Goal: Answer question/provide support: Share knowledge or assist other users

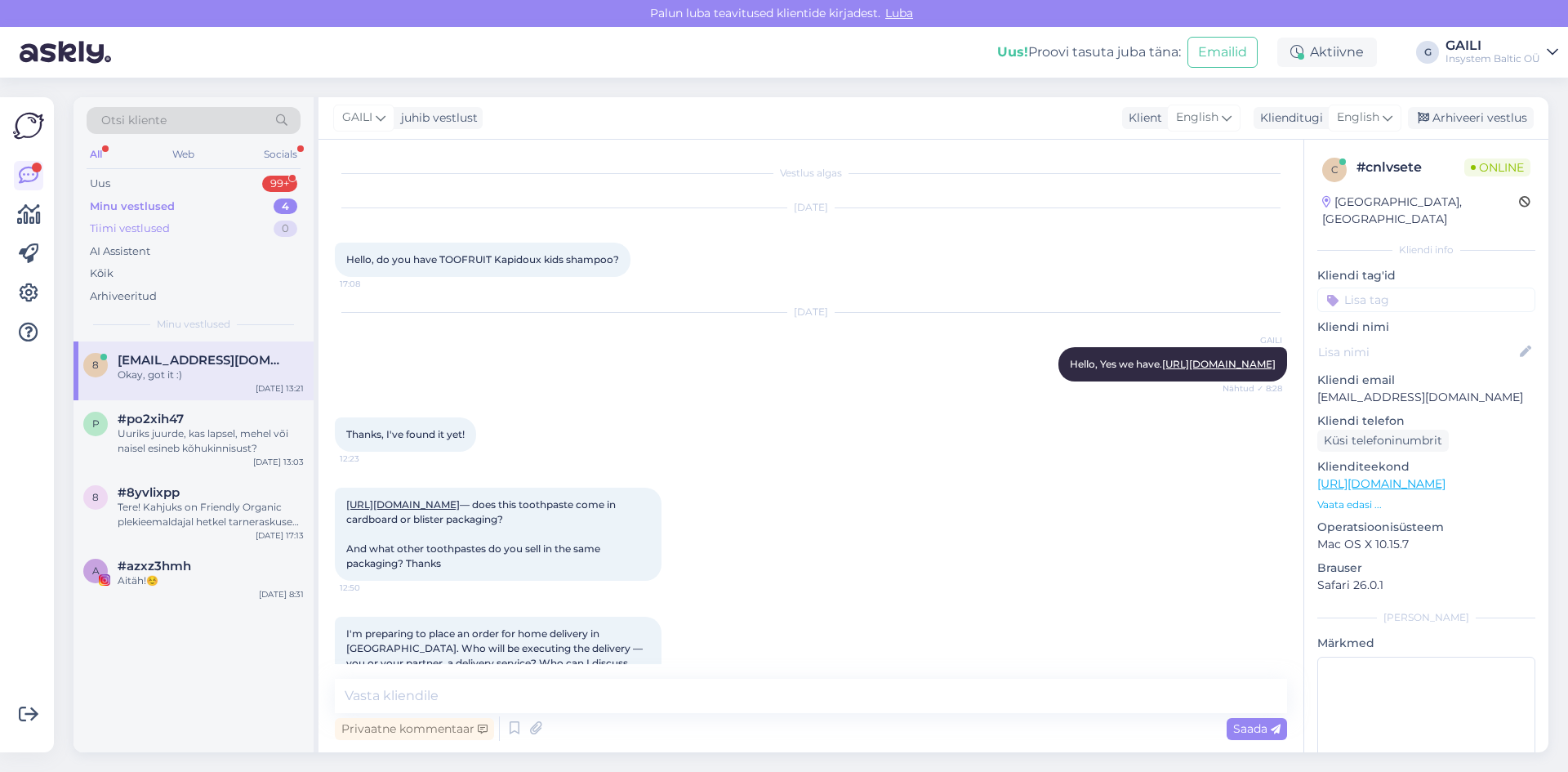
scroll to position [570, 0]
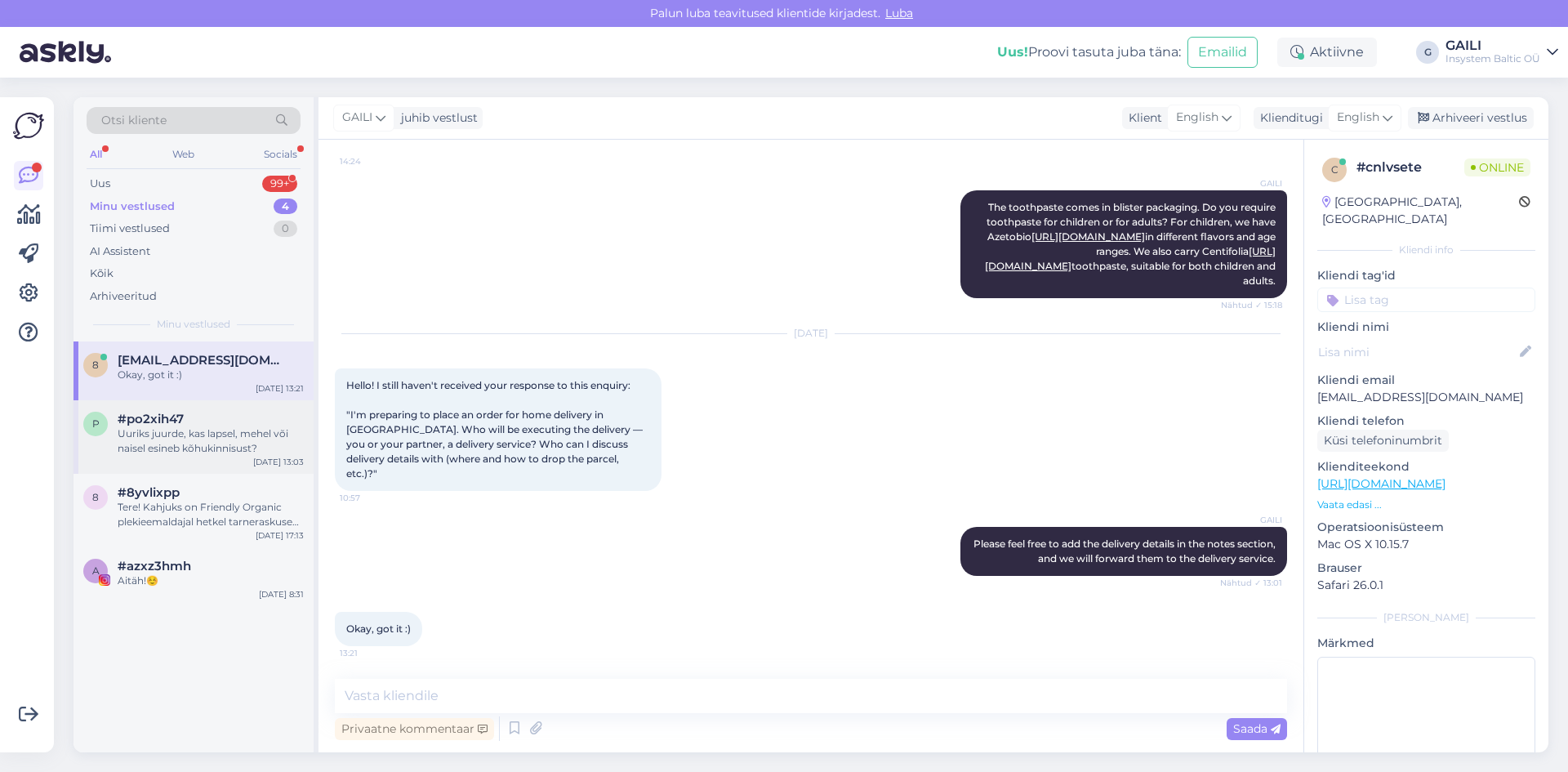
click at [213, 435] on div "Uuriks juurde, kas lapsel, mehel või naisel esineb kõhukinnisust?" at bounding box center [211, 441] width 186 height 30
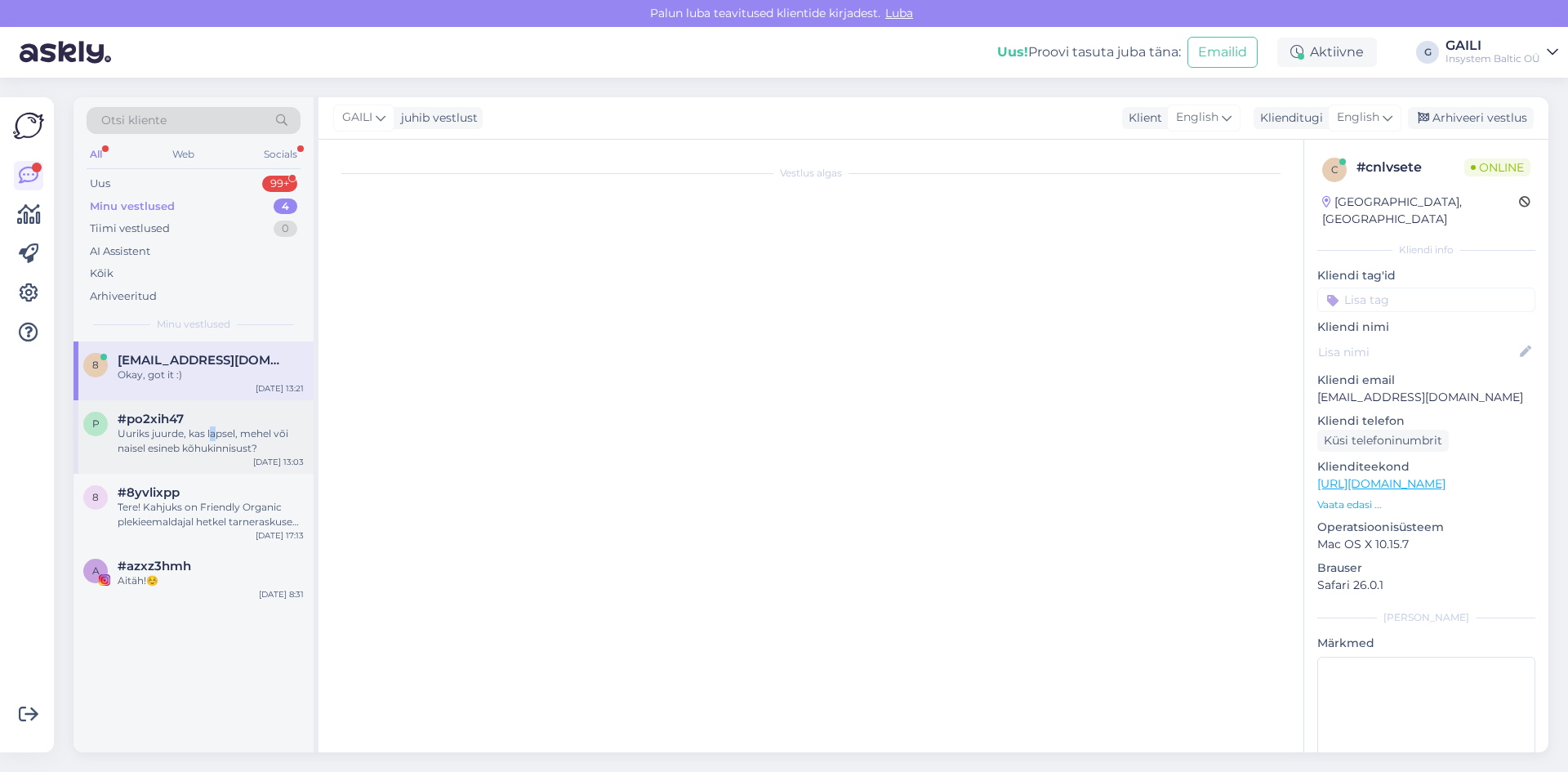
scroll to position [0, 0]
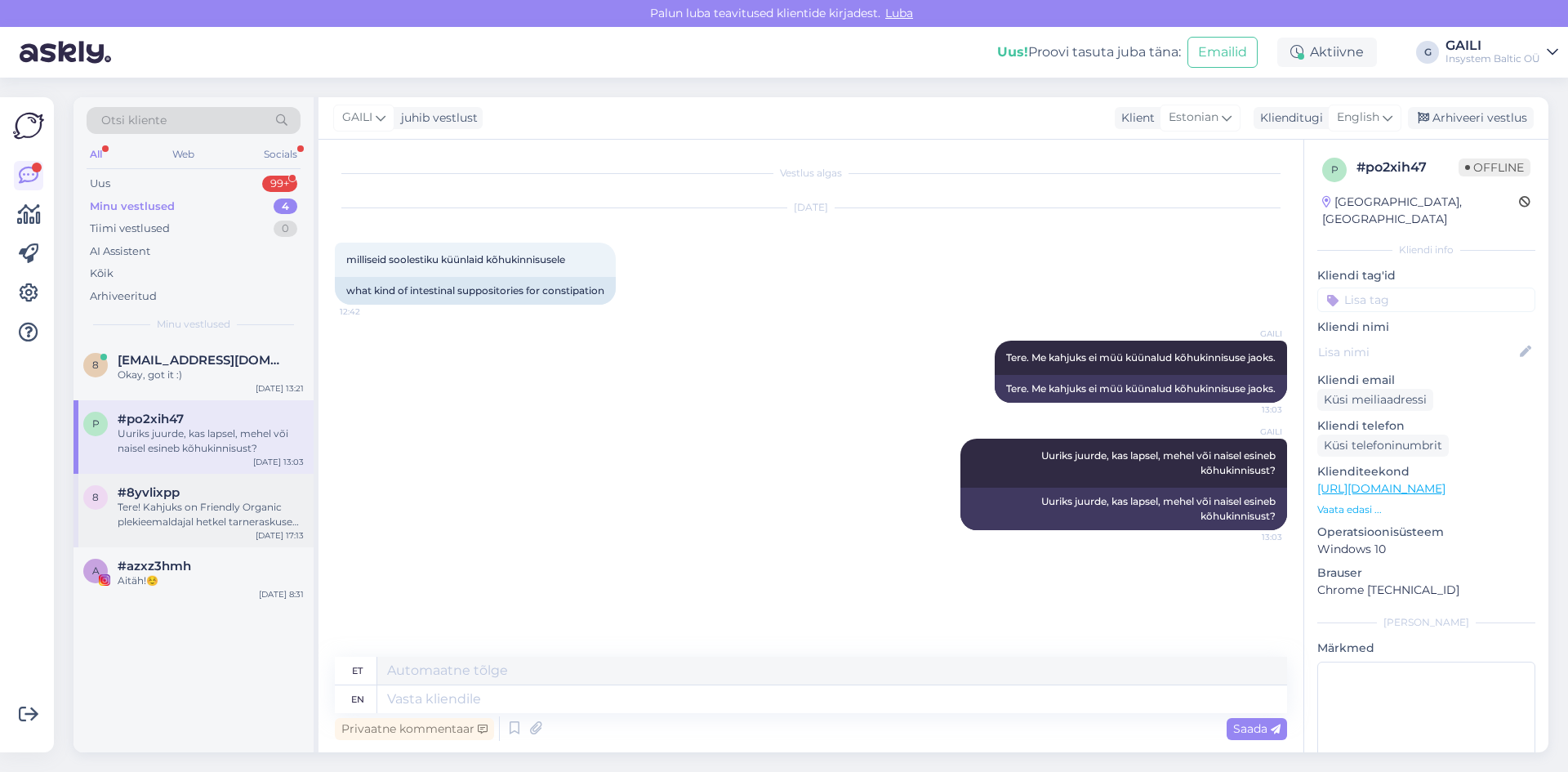
click at [232, 504] on div "Tere! Kahjuks on Friendly Organic plekieemaldajal hetkel tarneraskused. Loodame…" at bounding box center [211, 514] width 186 height 30
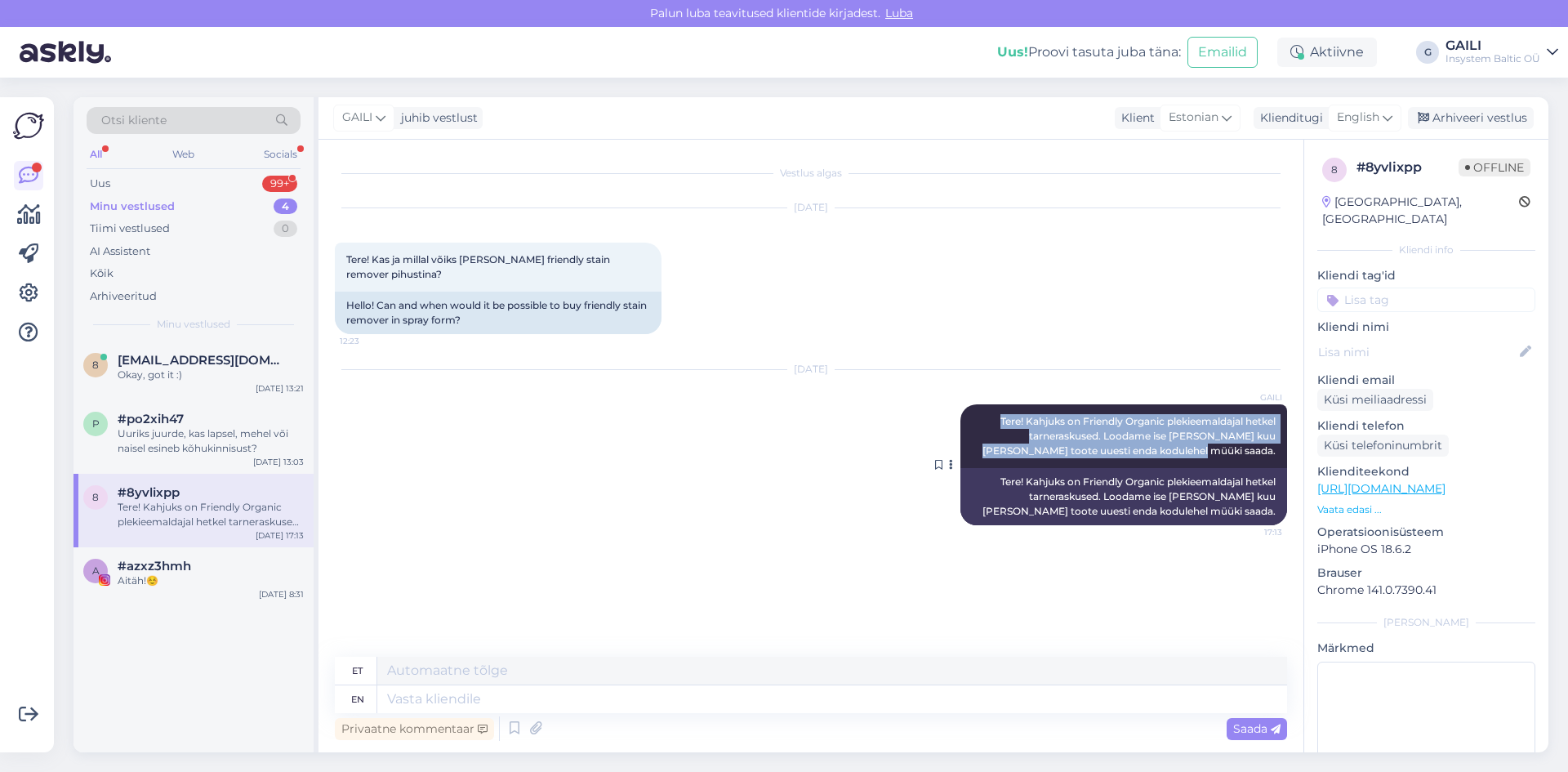
drag, startPoint x: 1275, startPoint y: 450, endPoint x: 986, endPoint y: 418, distance: 290.8
click at [986, 418] on div "GAILI Tere! Kahjuks on Friendly Organic plekieemaldajal hetkel tarneraskused. L…" at bounding box center [1123, 436] width 326 height 63
copy span "Tere! Kahjuks on Friendly Organic plekieemaldajal hetkel tarneraskused. Loodame…"
click at [149, 180] on div "Uus 99+" at bounding box center [193, 184] width 214 height 23
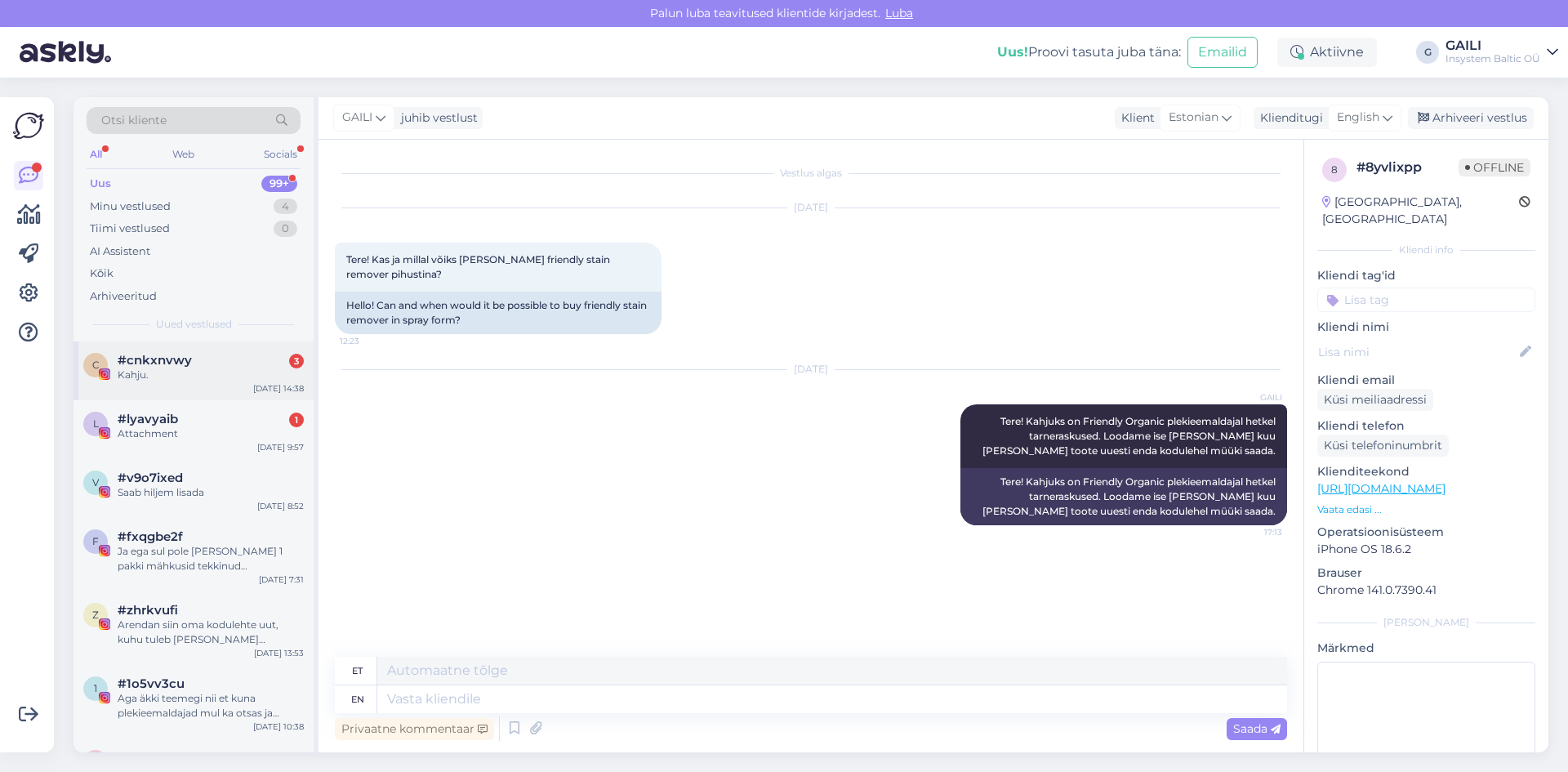
click at [161, 369] on div "Kahju." at bounding box center [211, 375] width 186 height 14
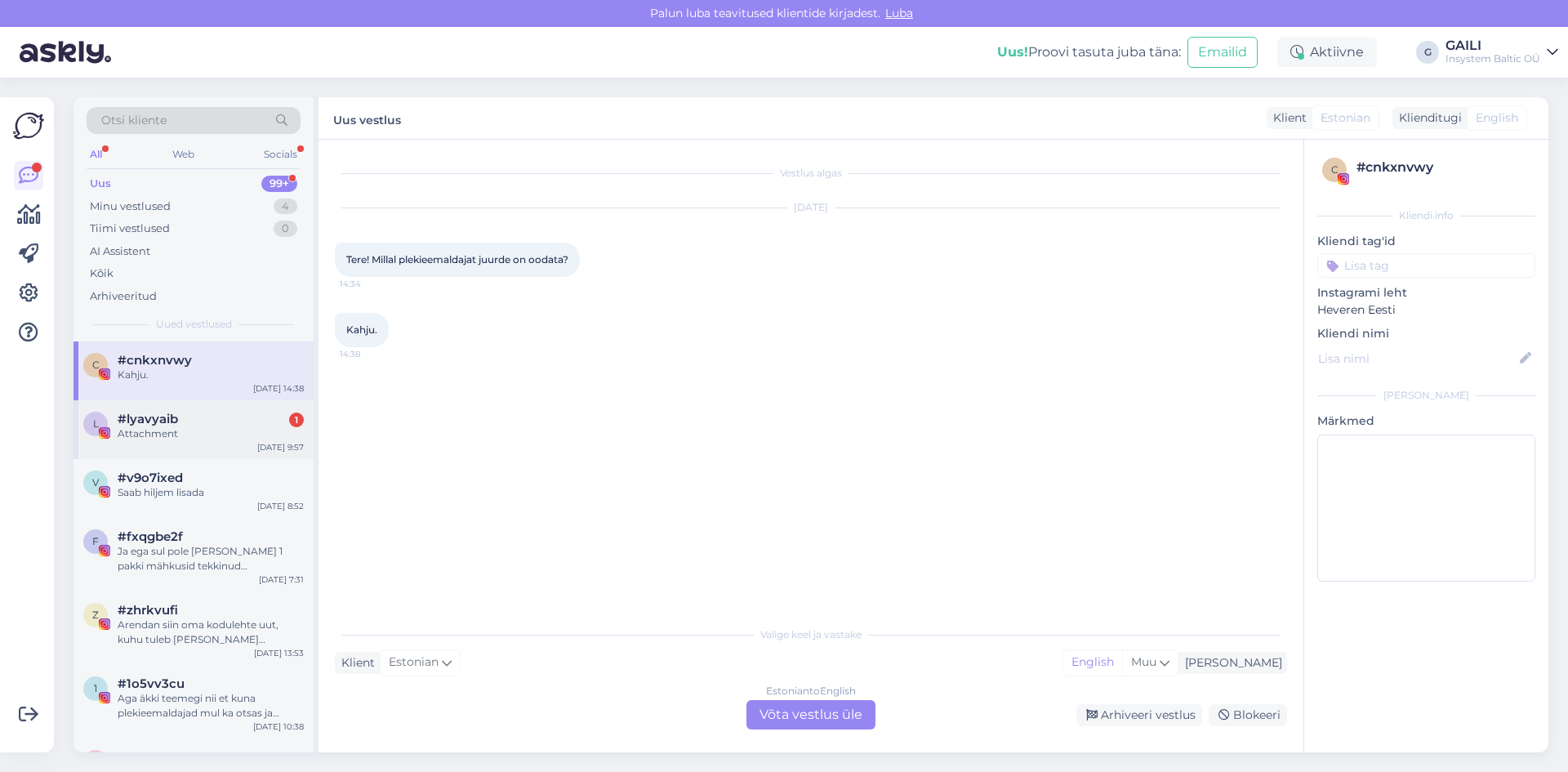
click at [173, 423] on span "#lyavyaib" at bounding box center [147, 419] width 61 height 14
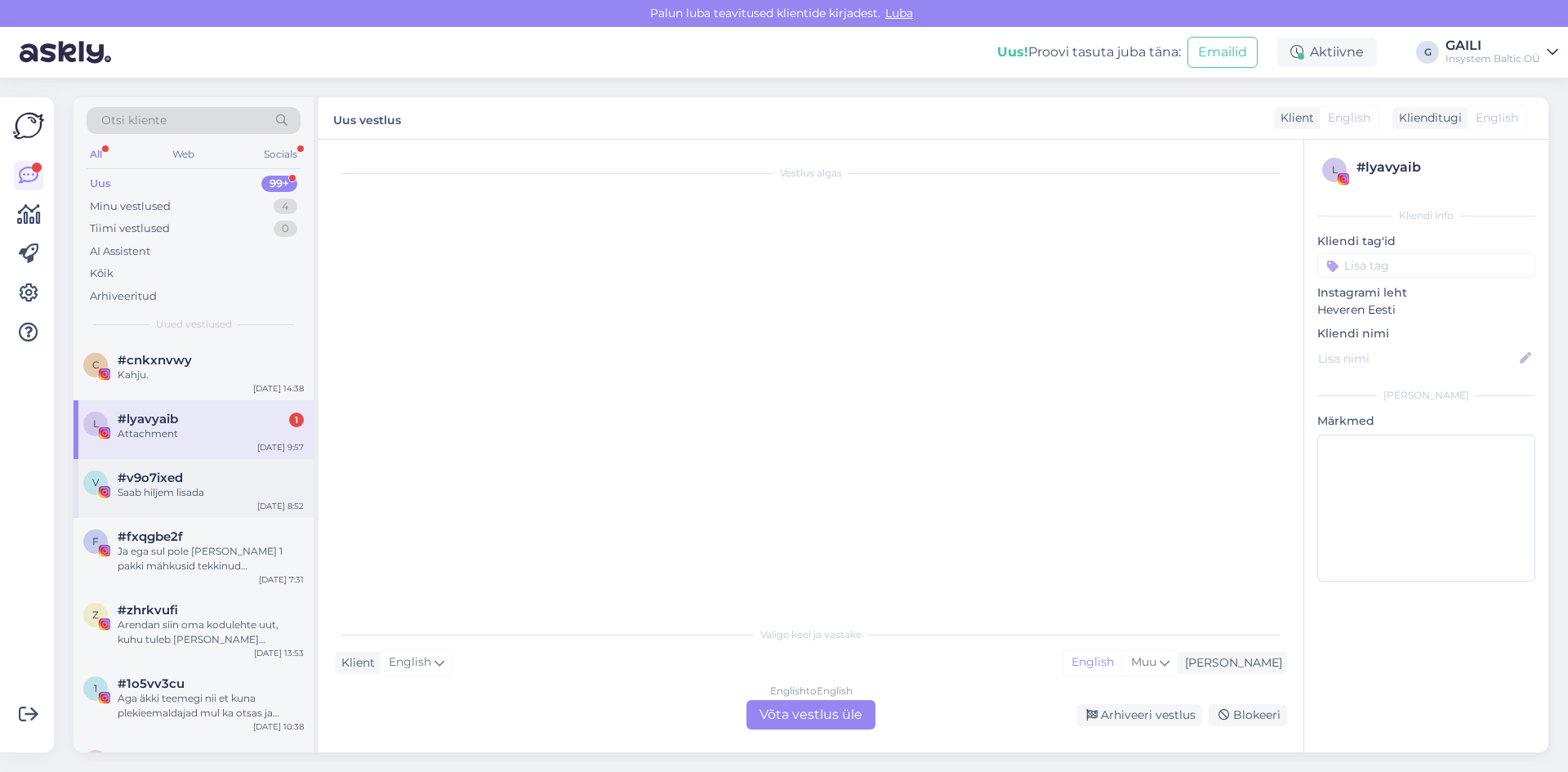
click at [166, 480] on span "#v9o7ixed" at bounding box center [150, 478] width 65 height 14
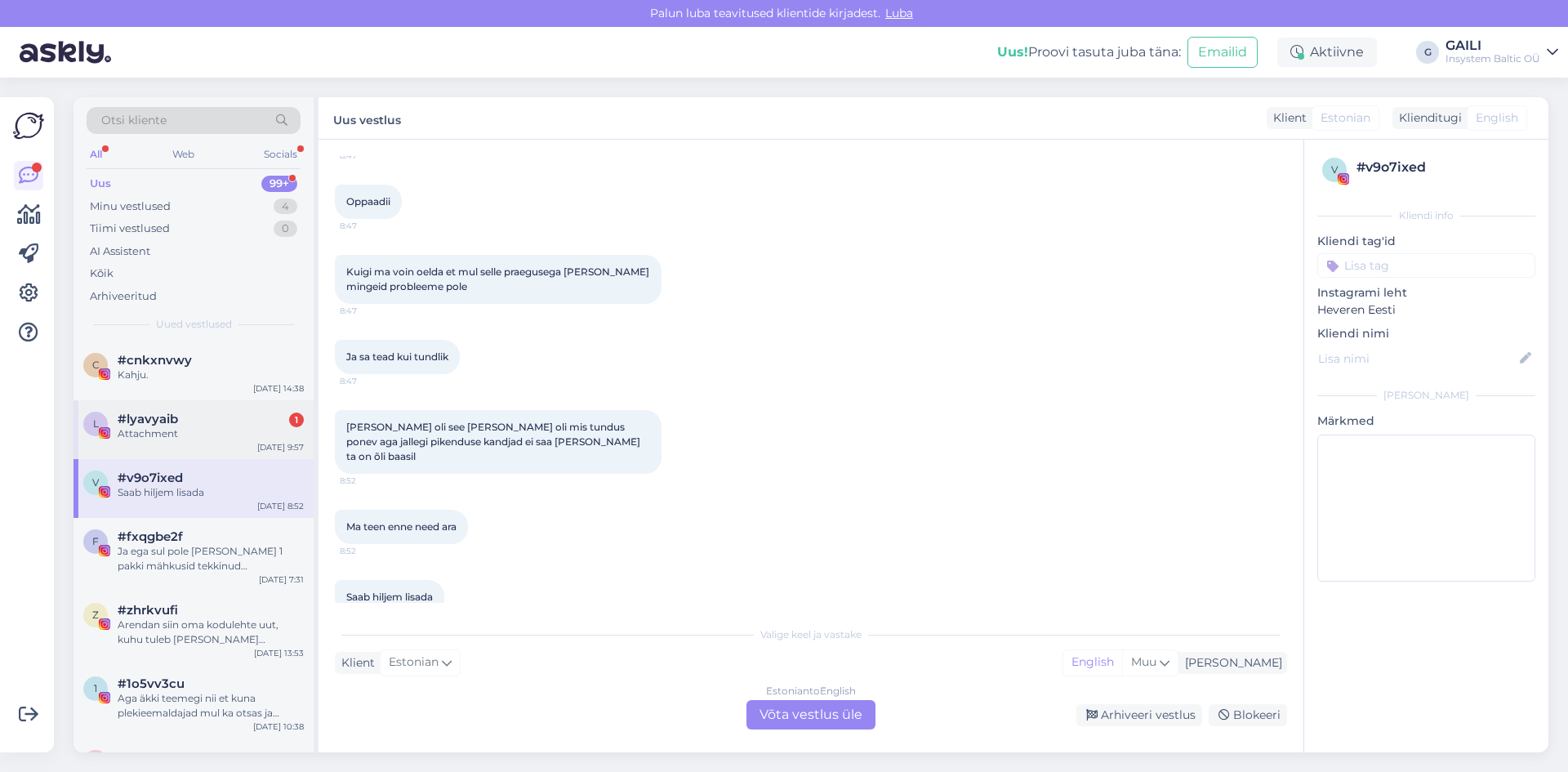
click at [174, 441] on div "l #lyavyaib 1 Attachment [DATE] 9:57" at bounding box center [193, 429] width 240 height 59
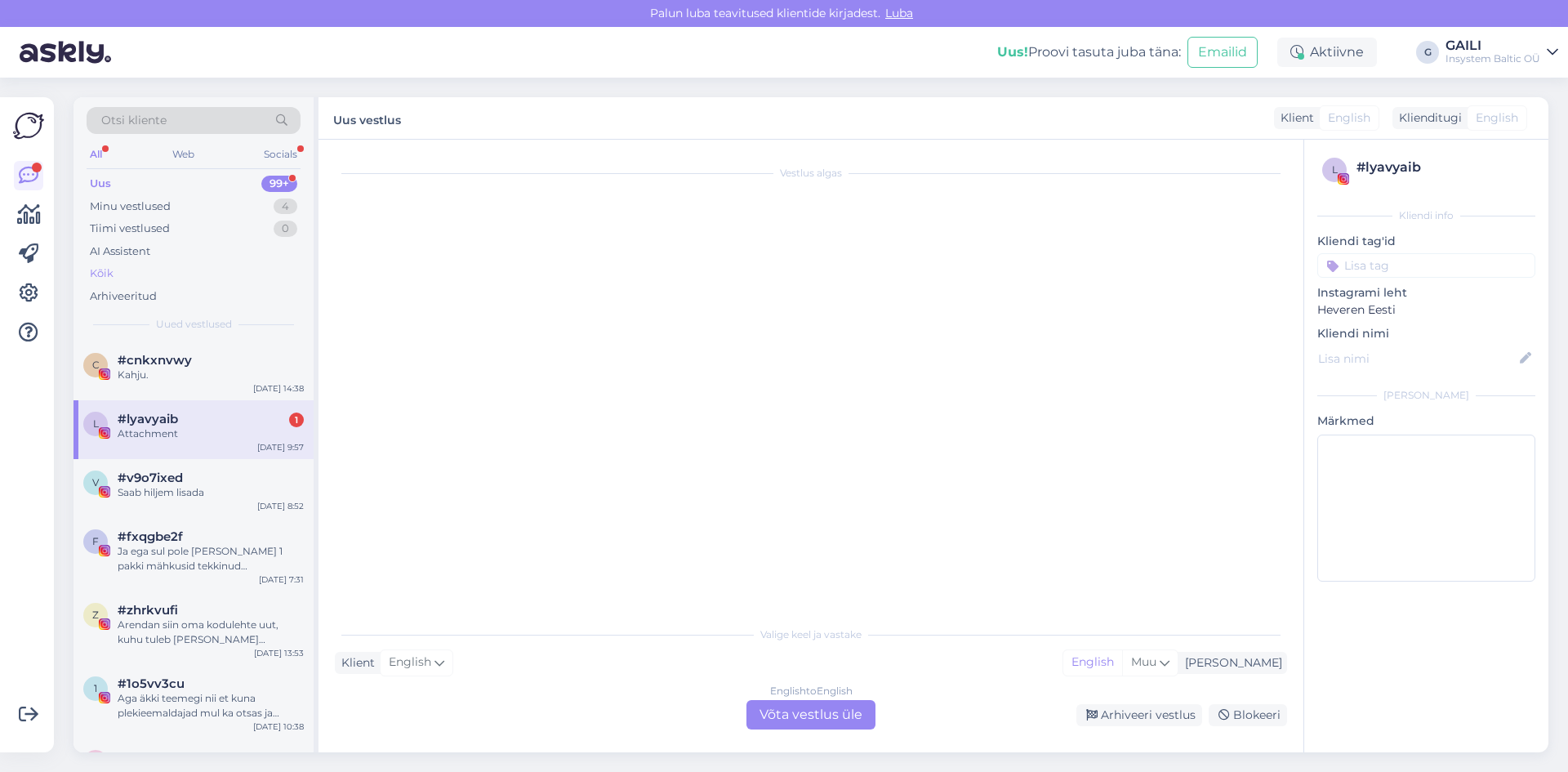
scroll to position [0, 0]
click at [146, 210] on div "Minu vestlused" at bounding box center [129, 207] width 80 height 16
